Goal: Navigation & Orientation: Go to known website

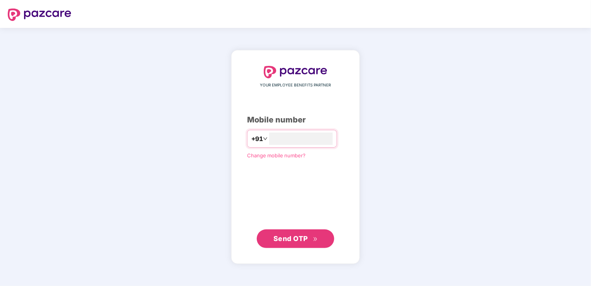
type input "**********"
click at [320, 240] on button "Send OTP" at bounding box center [295, 238] width 77 height 19
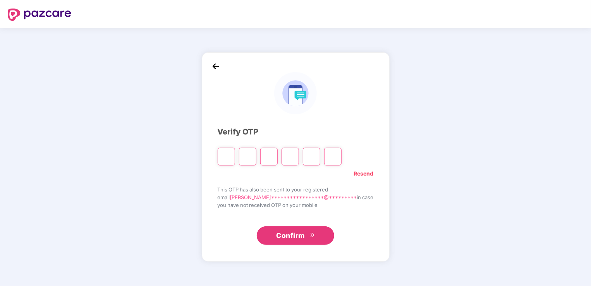
type input "*"
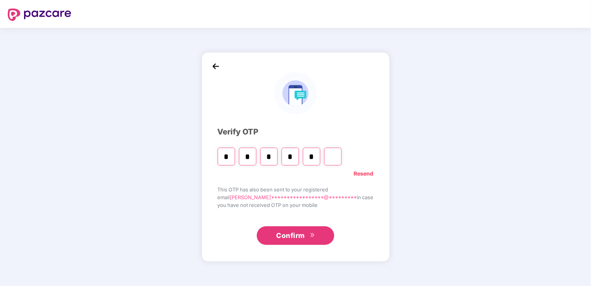
type input "*"
